Goal: Information Seeking & Learning: Check status

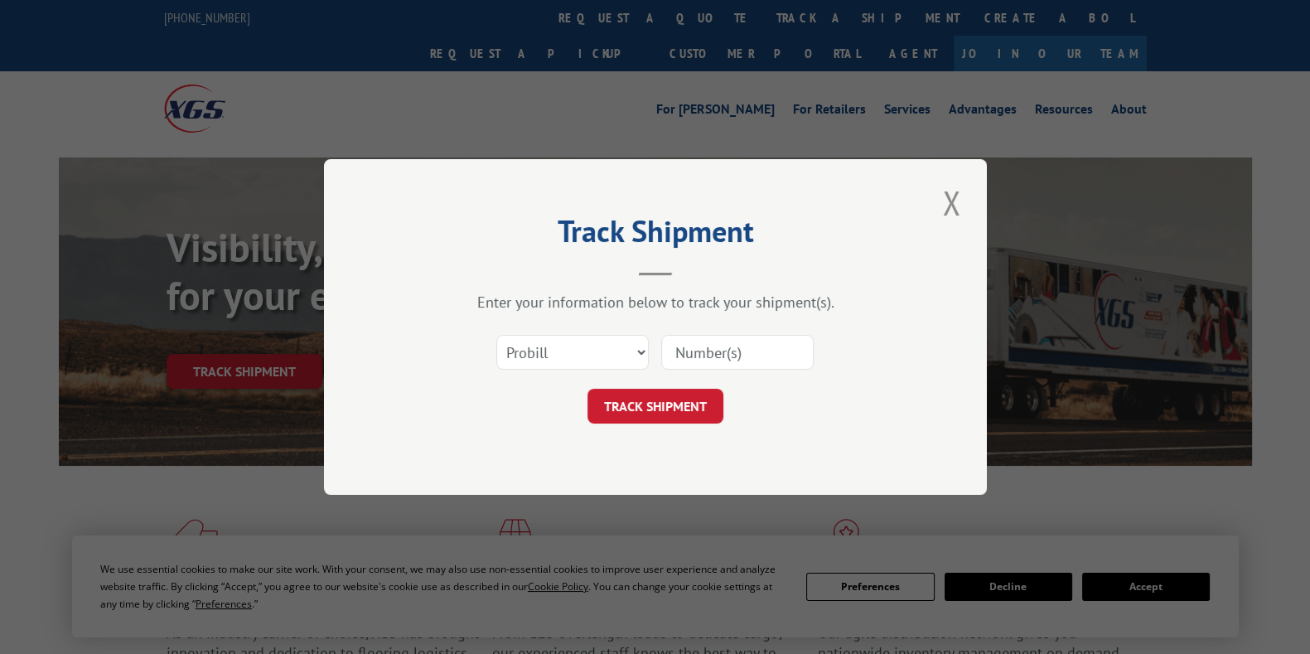
click at [621, 345] on select "Select category... Probill BOL PO" at bounding box center [572, 352] width 152 height 35
select select "bol"
click at [496, 335] on select "Select category... Probill BOL PO" at bounding box center [572, 352] width 152 height 35
click at [738, 341] on input at bounding box center [737, 352] width 152 height 35
paste input "2087"
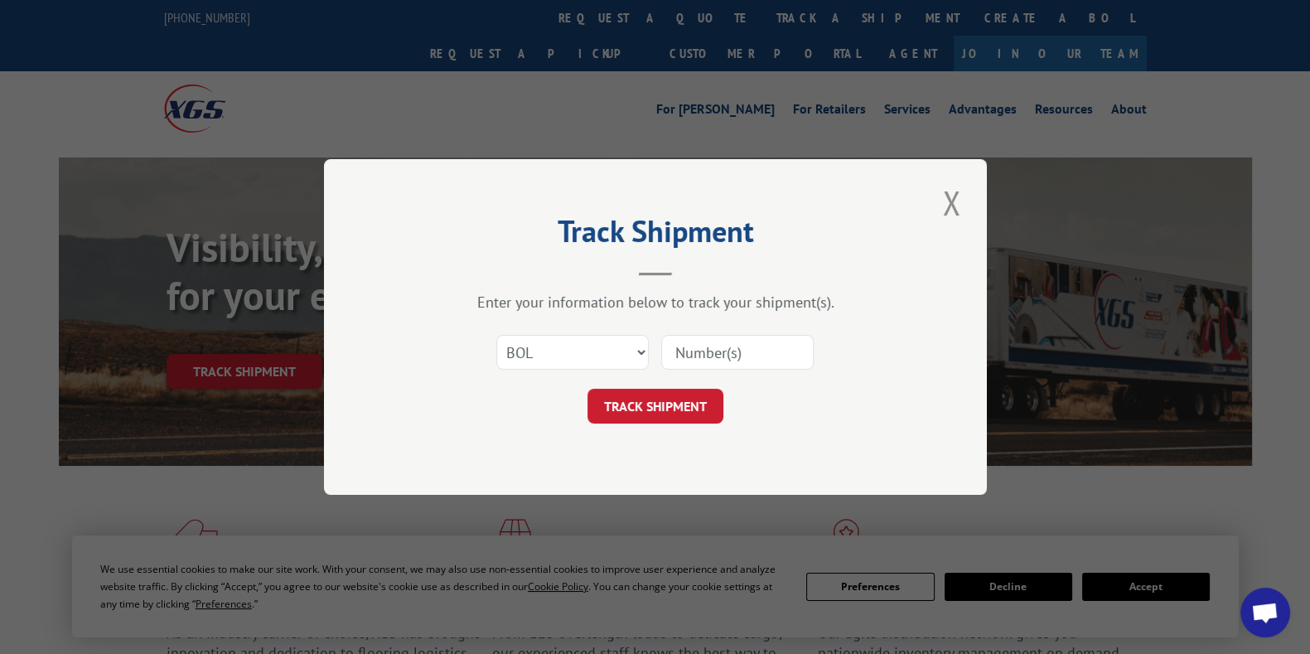
click at [738, 341] on input at bounding box center [737, 352] width 152 height 35
click at [738, 341] on input "2087" at bounding box center [737, 352] width 152 height 35
type input "2087"
click at [658, 416] on button "TRACK SHIPMENT" at bounding box center [655, 406] width 136 height 35
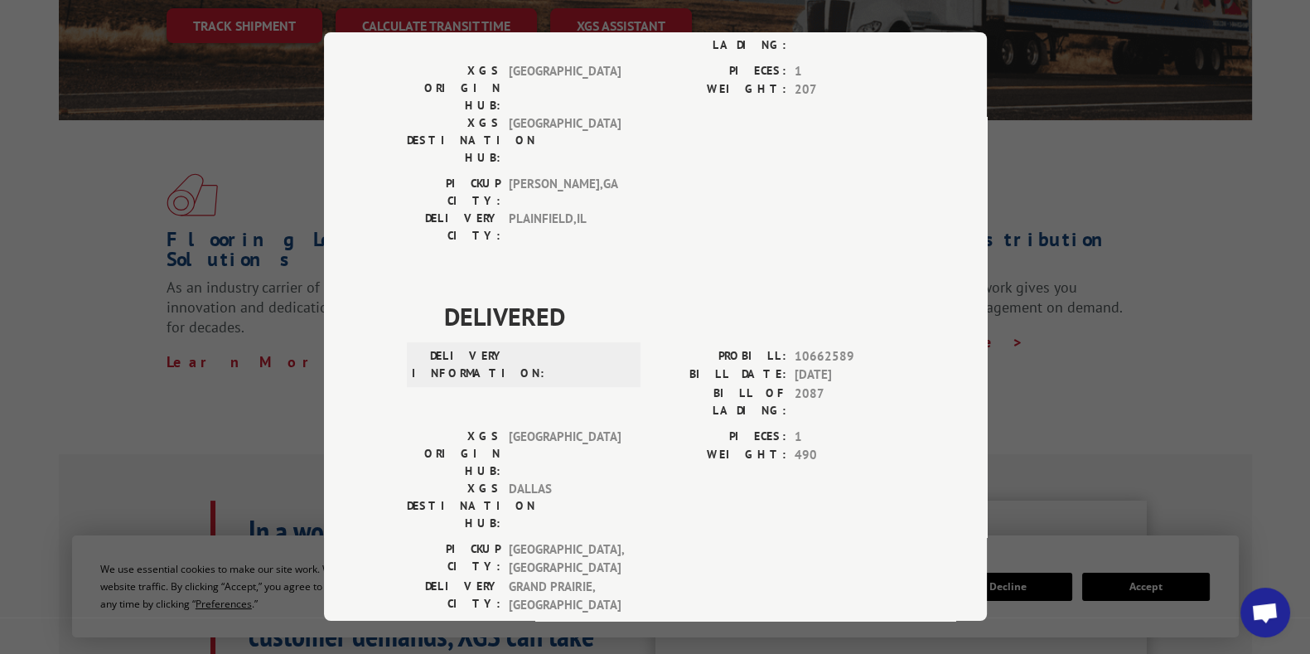
scroll to position [969, 0]
click at [1175, 316] on div "Track Shipment DELIVERED DELIVERY INFORMATION: PROBILL: 6731837 BILL DATE: [DAT…" at bounding box center [655, 327] width 1310 height 654
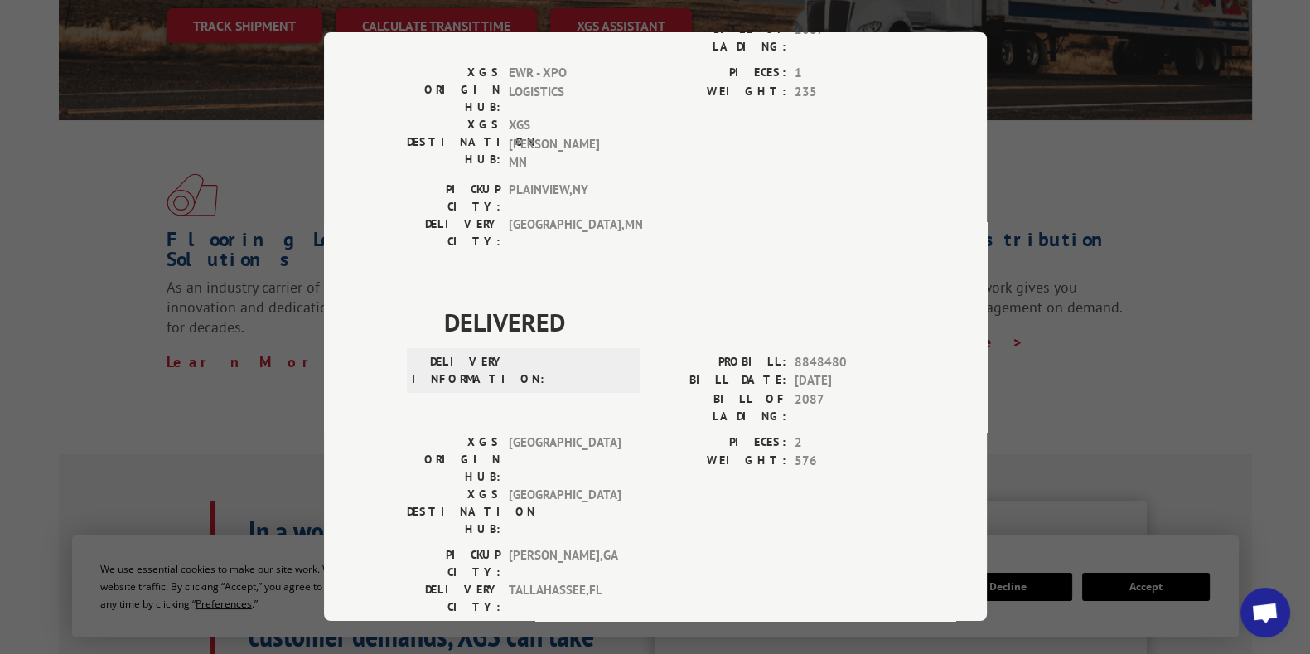
scroll to position [0, 0]
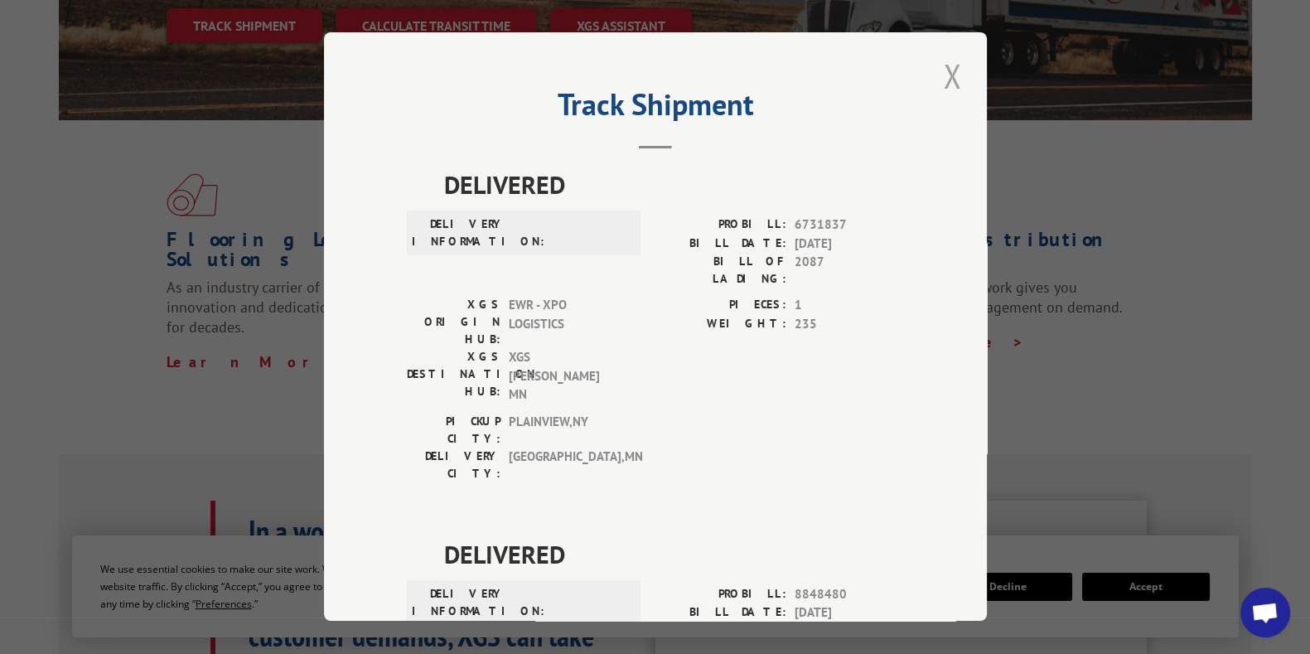
click at [942, 67] on button "Close modal" at bounding box center [952, 76] width 28 height 46
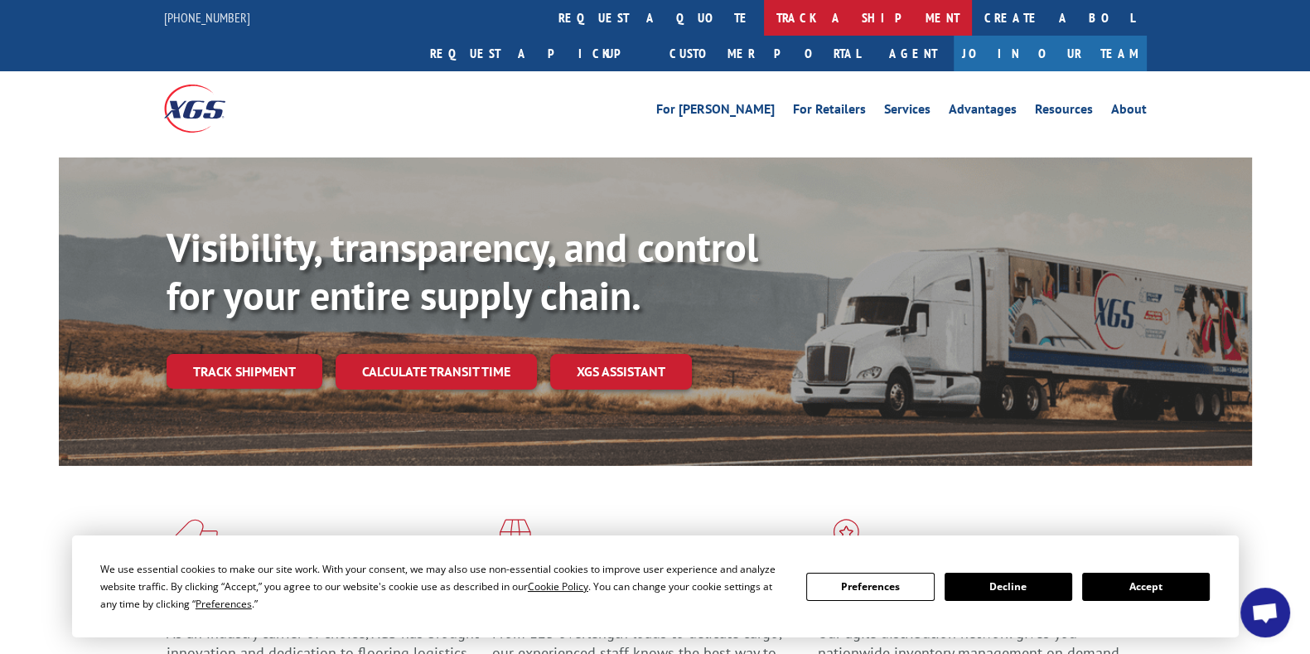
click at [764, 18] on link "track a shipment" at bounding box center [868, 18] width 208 height 36
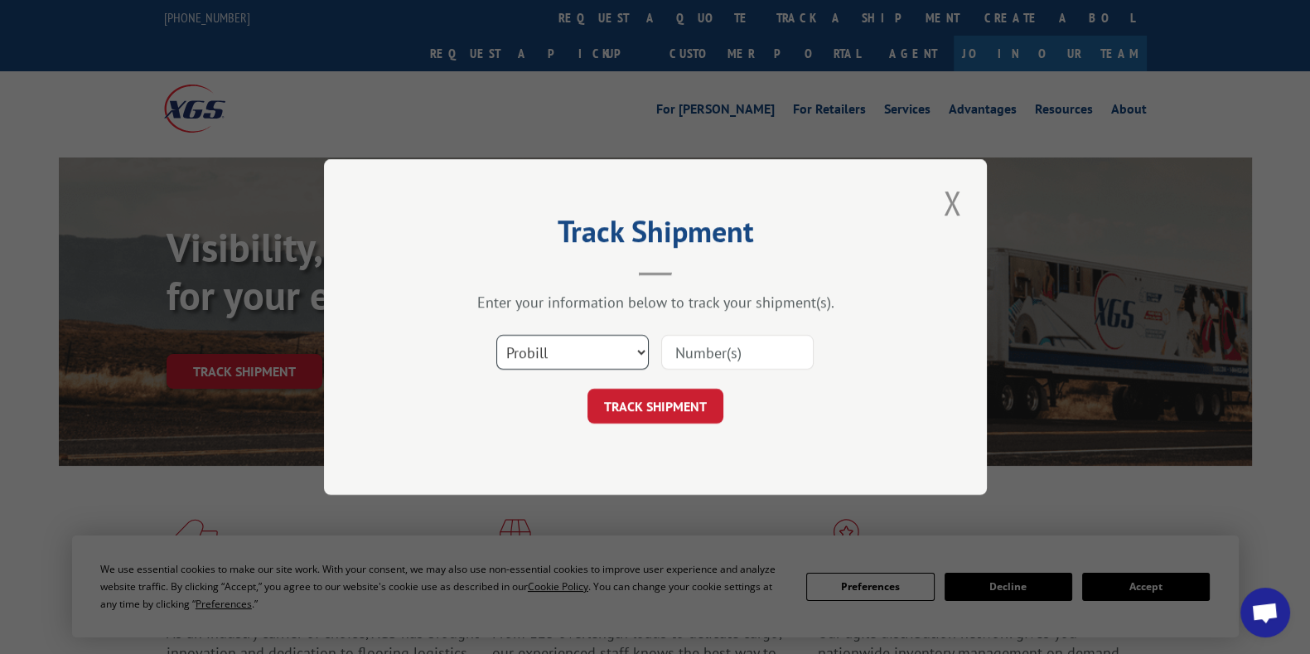
click at [630, 360] on select "Select category... Probill BOL PO" at bounding box center [572, 352] width 152 height 35
select select "bol"
click at [496, 335] on select "Select category... Probill BOL PO" at bounding box center [572, 352] width 152 height 35
click at [716, 353] on input at bounding box center [737, 352] width 152 height 35
type input "2087"
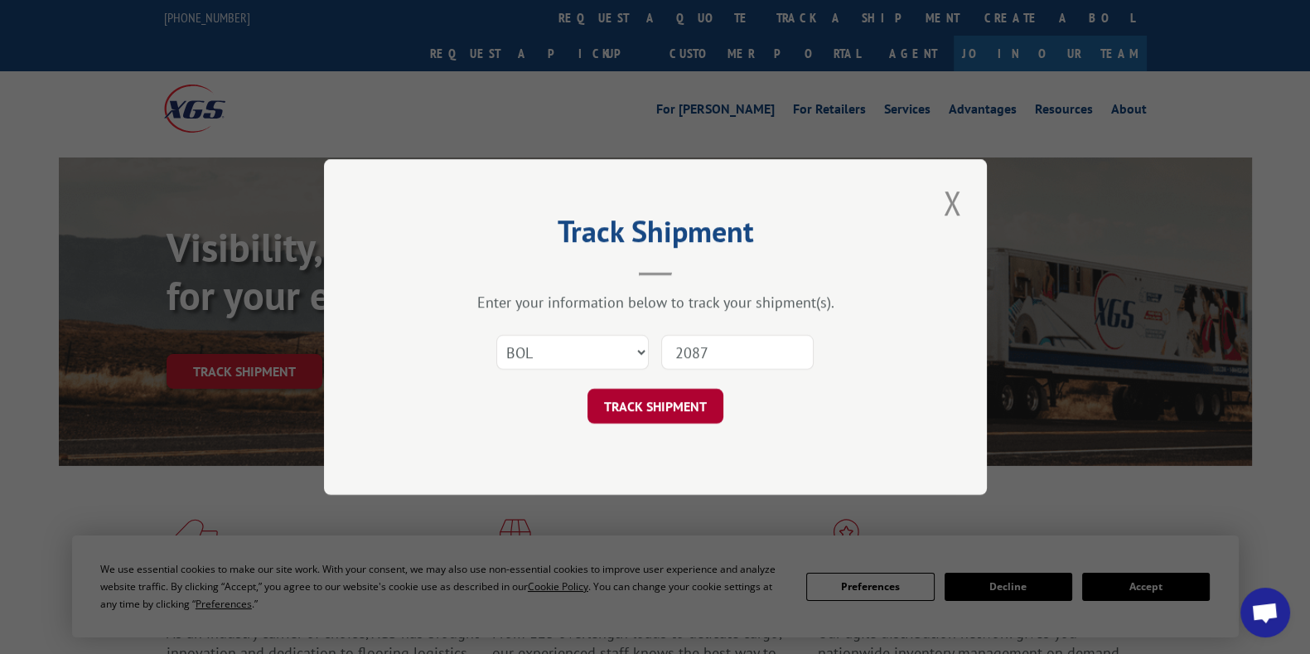
click at [631, 413] on button "TRACK SHIPMENT" at bounding box center [655, 406] width 136 height 35
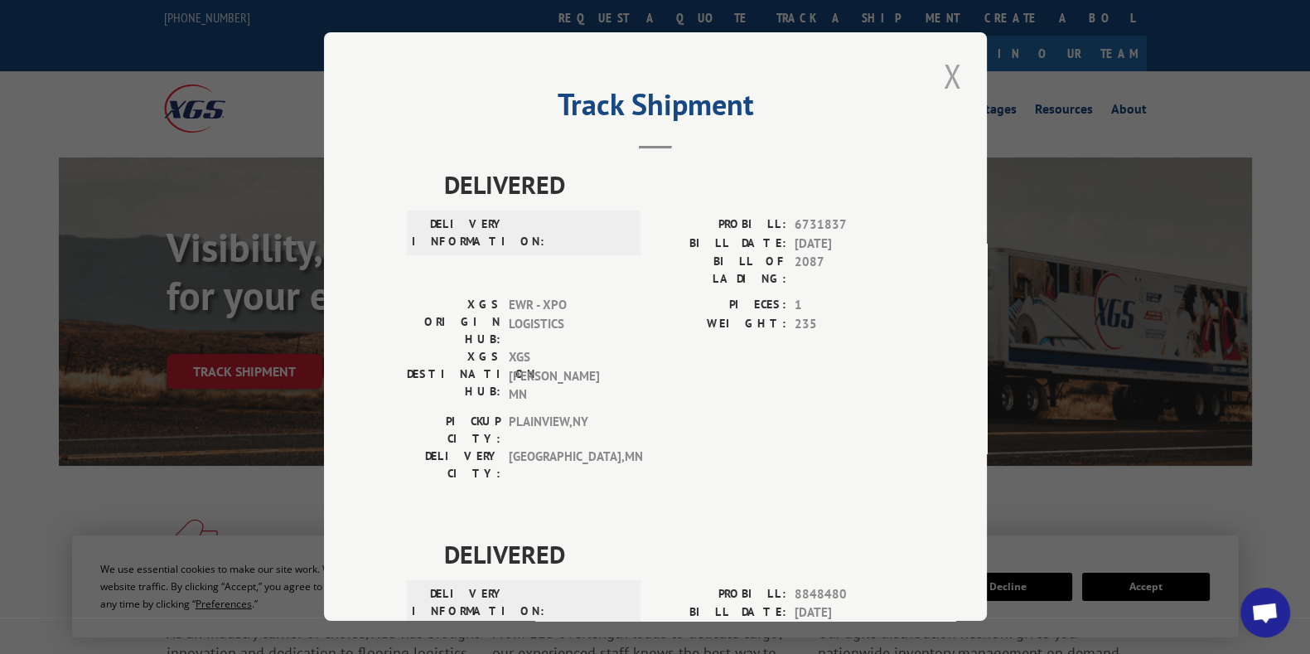
click at [940, 75] on button "Close modal" at bounding box center [952, 76] width 28 height 46
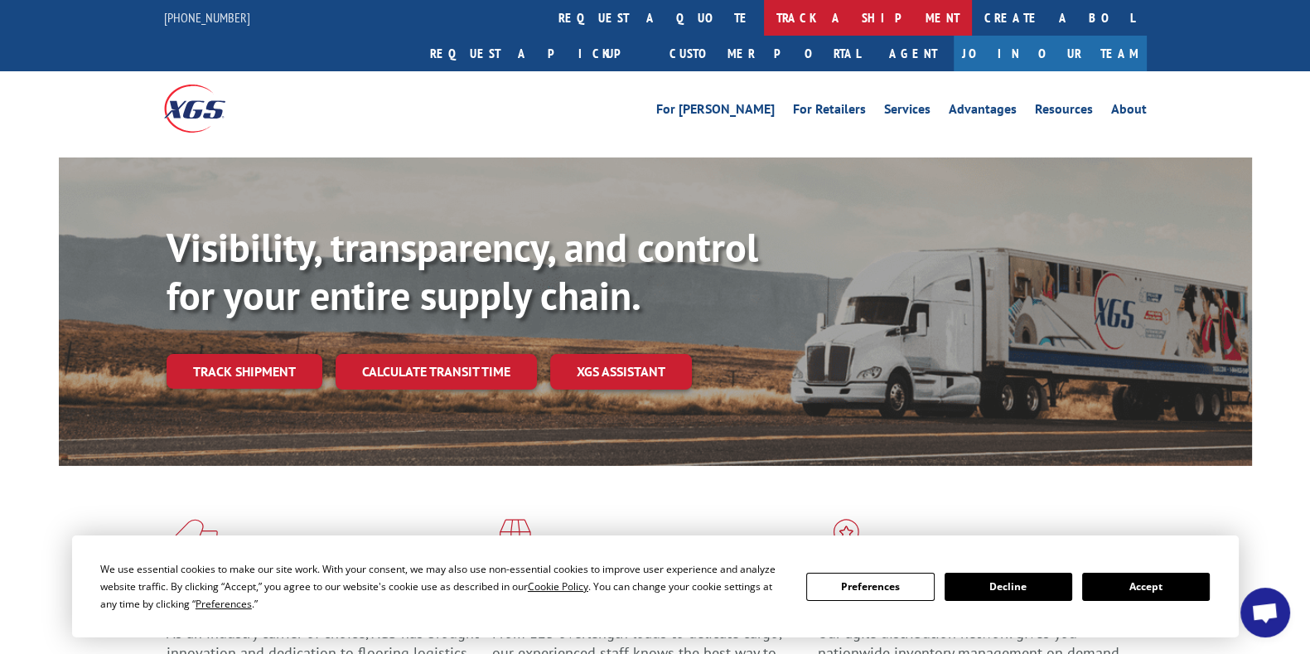
click at [764, 6] on link "track a shipment" at bounding box center [868, 18] width 208 height 36
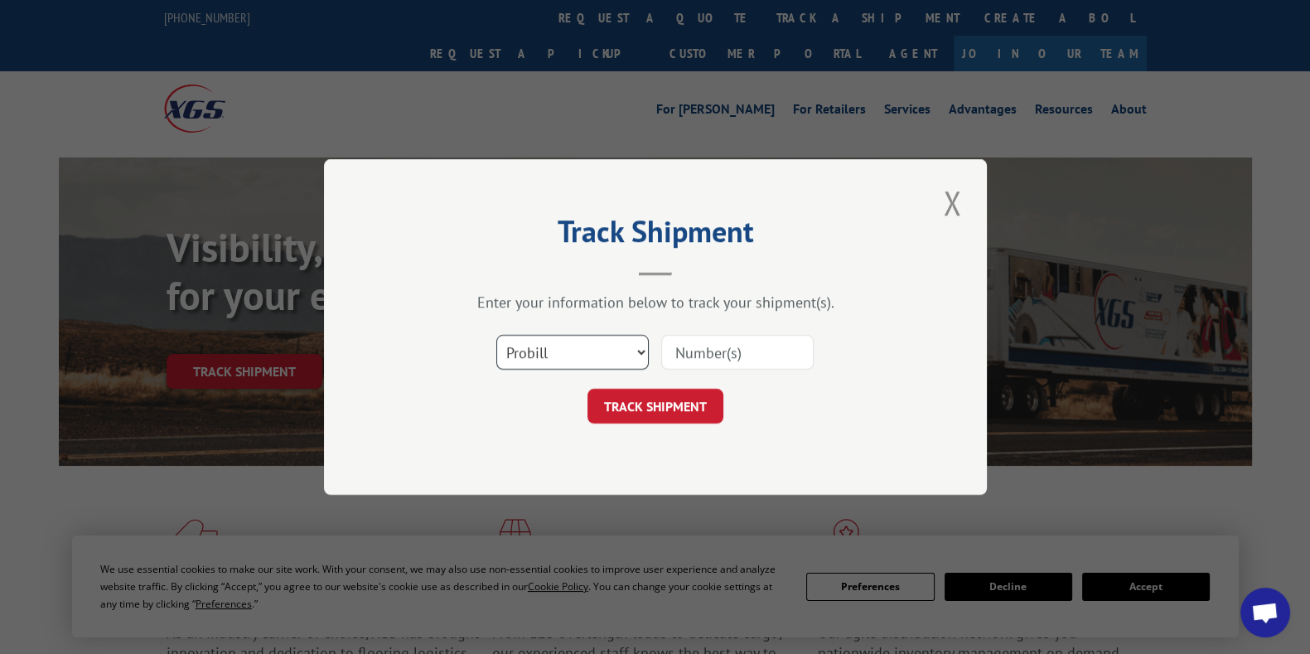
click at [577, 365] on select "Select category... Probill BOL PO" at bounding box center [572, 352] width 152 height 35
select select "bol"
click at [496, 335] on select "Select category... Probill BOL PO" at bounding box center [572, 352] width 152 height 35
click at [729, 342] on input at bounding box center [737, 352] width 152 height 35
paste input "0394250000020874"
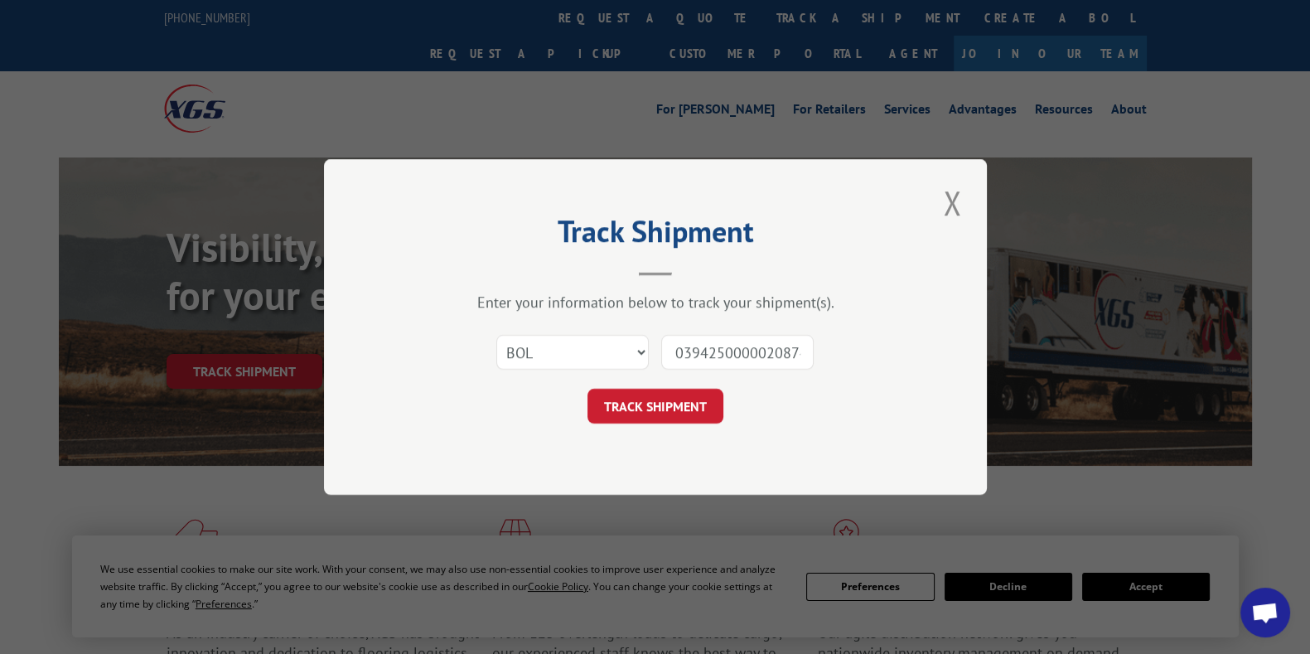
scroll to position [0, 4]
type input "0394250000020874"
click at [655, 401] on button "TRACK SHIPMENT" at bounding box center [655, 406] width 136 height 35
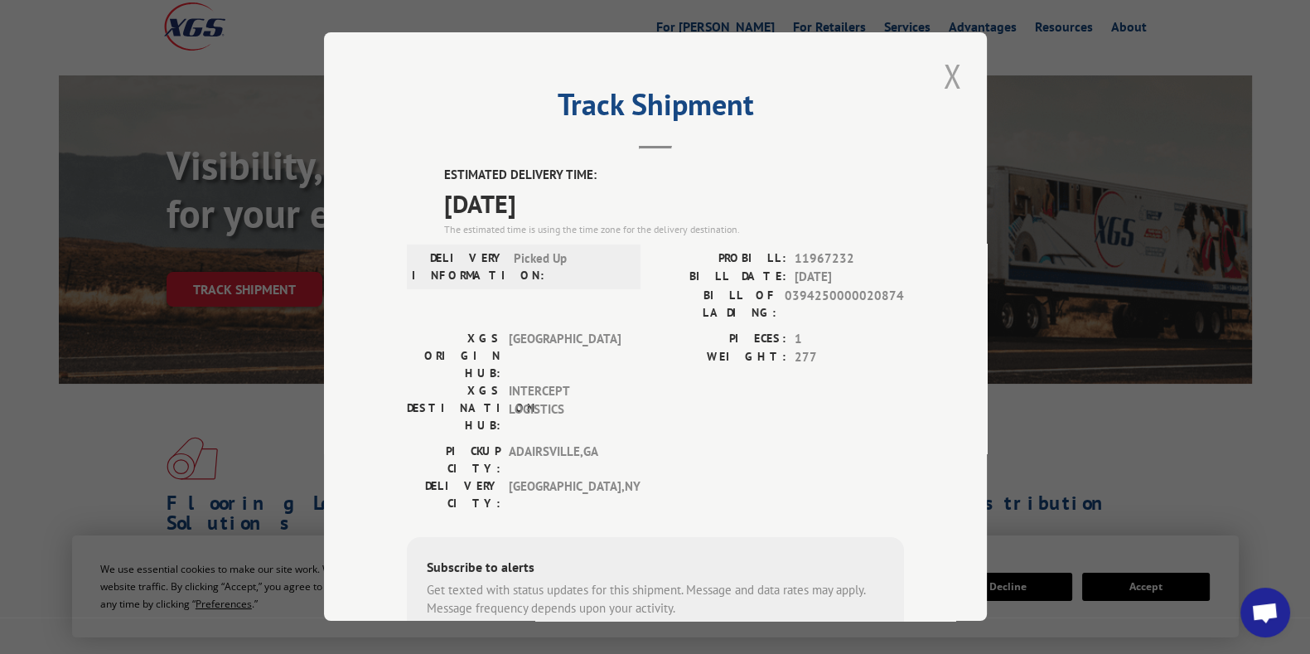
click at [949, 70] on button "Close modal" at bounding box center [952, 76] width 28 height 46
